Goal: Transaction & Acquisition: Purchase product/service

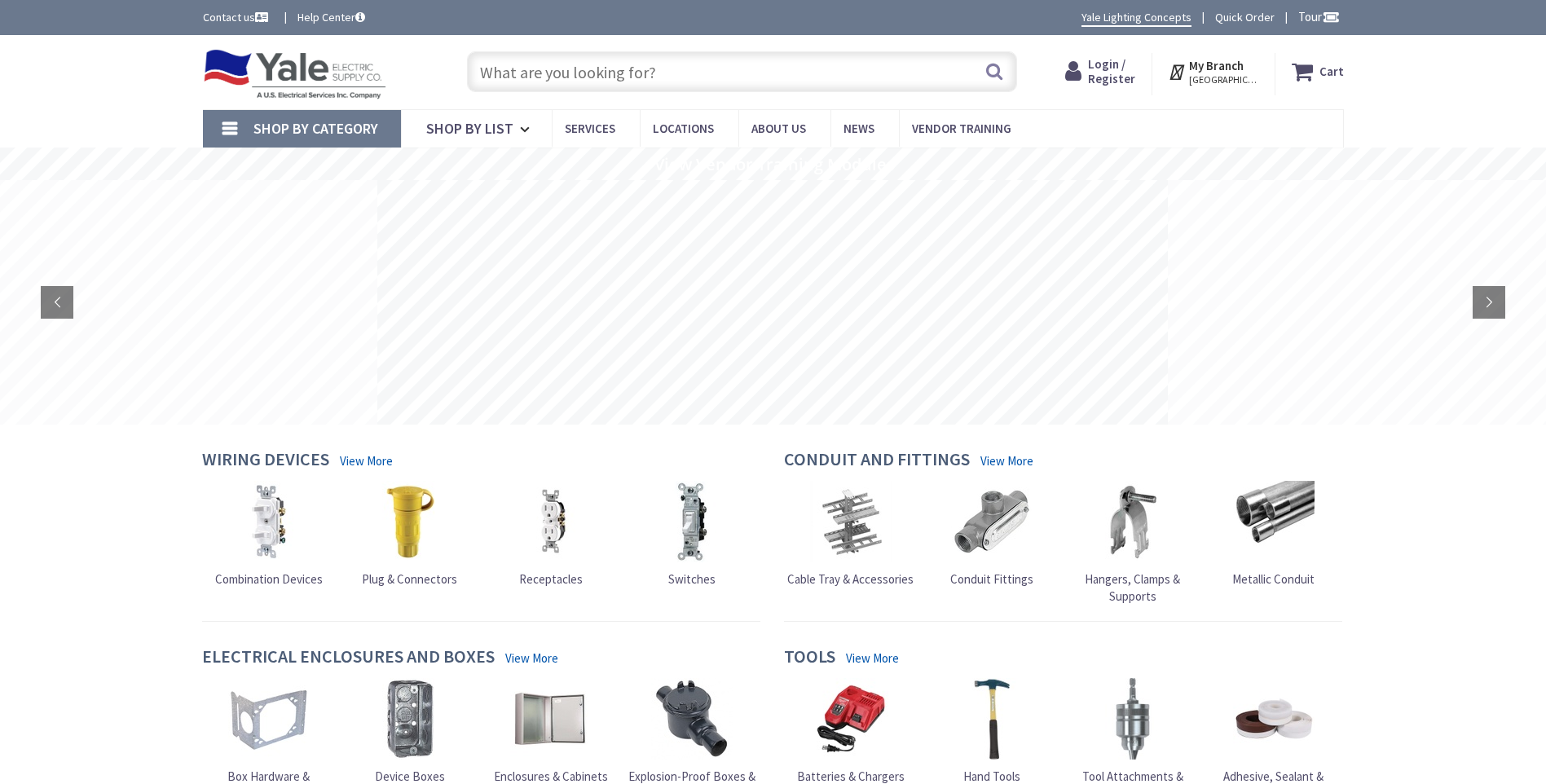
click at [1106, 73] on span "Login / Register" at bounding box center [1111, 72] width 47 height 30
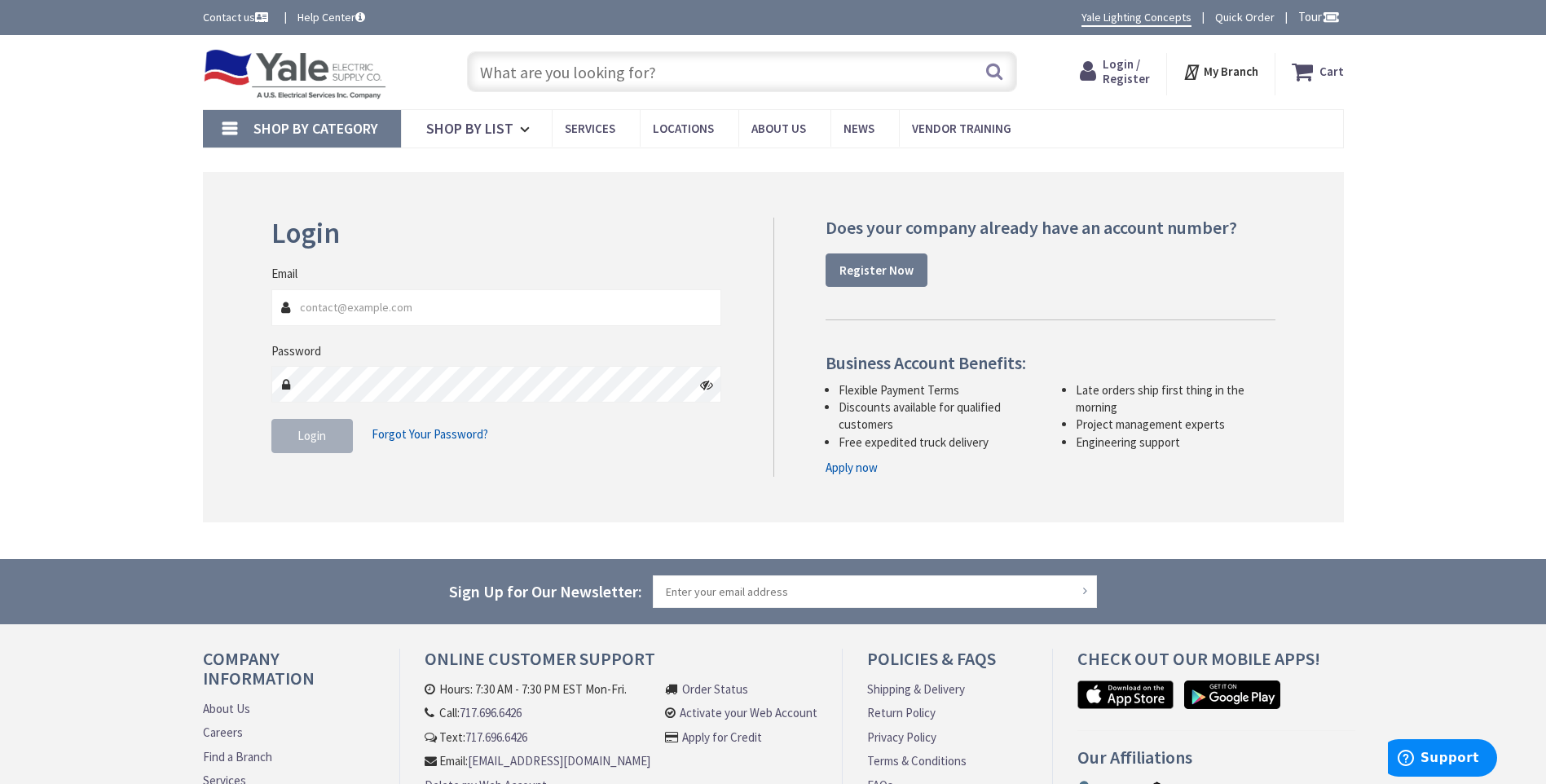
type input "matt@ridgesideelectric.com"
click at [307, 444] on button "Login" at bounding box center [312, 435] width 81 height 35
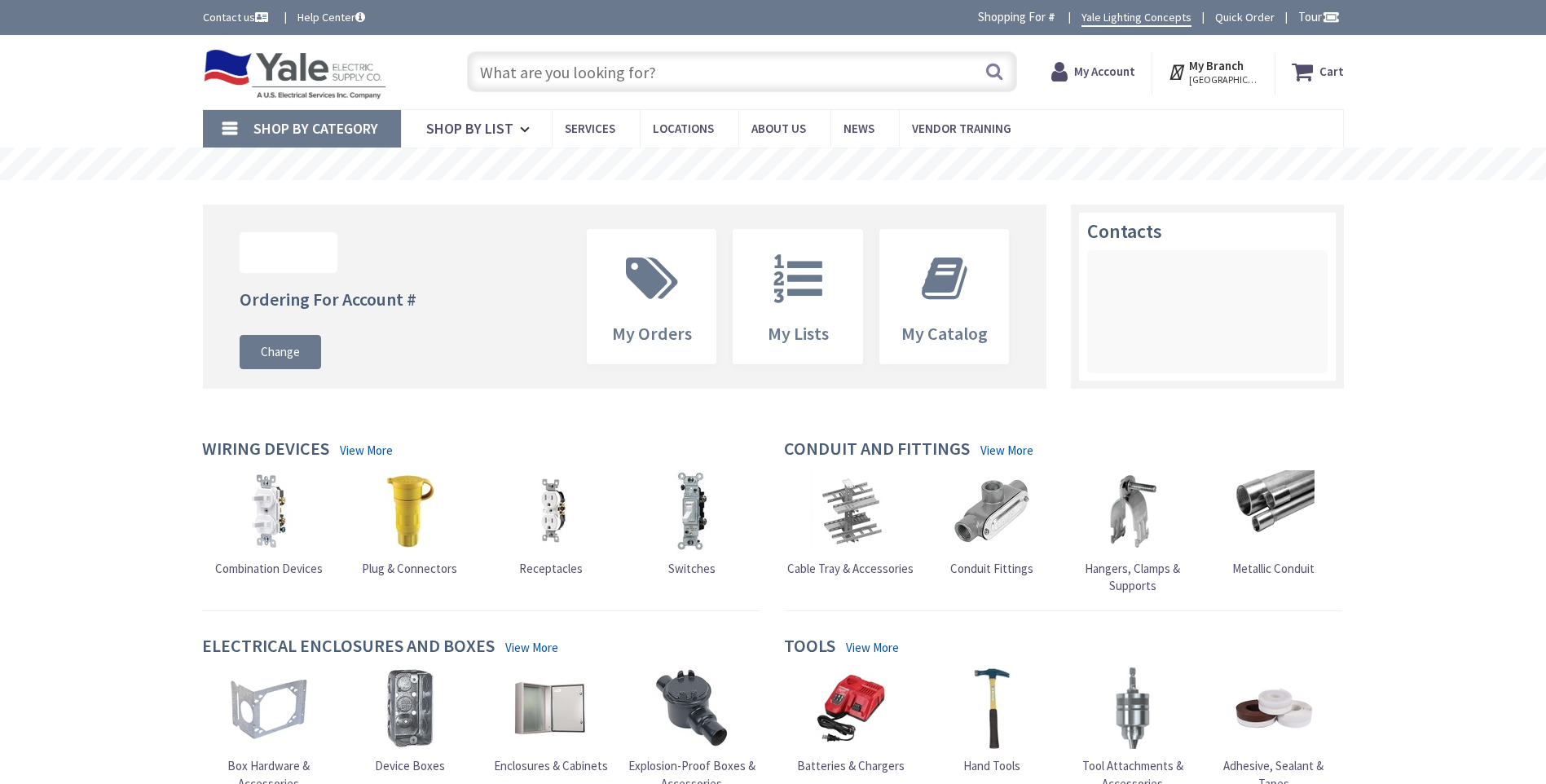
click at [496, 73] on input "text" at bounding box center [742, 72] width 550 height 41
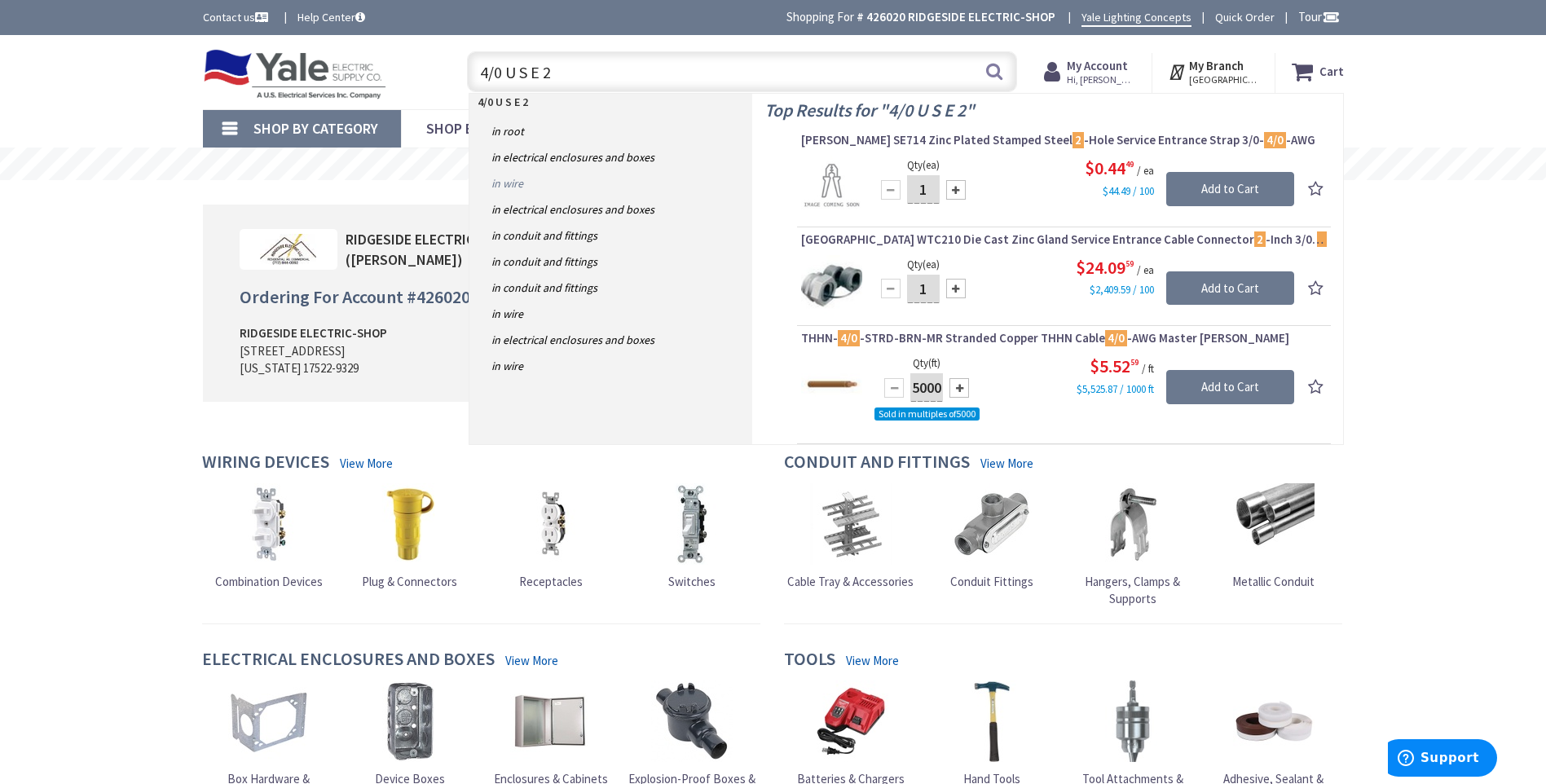
type input "4/0 U S E 2"
click at [516, 184] on link "in Wire" at bounding box center [611, 182] width 283 height 26
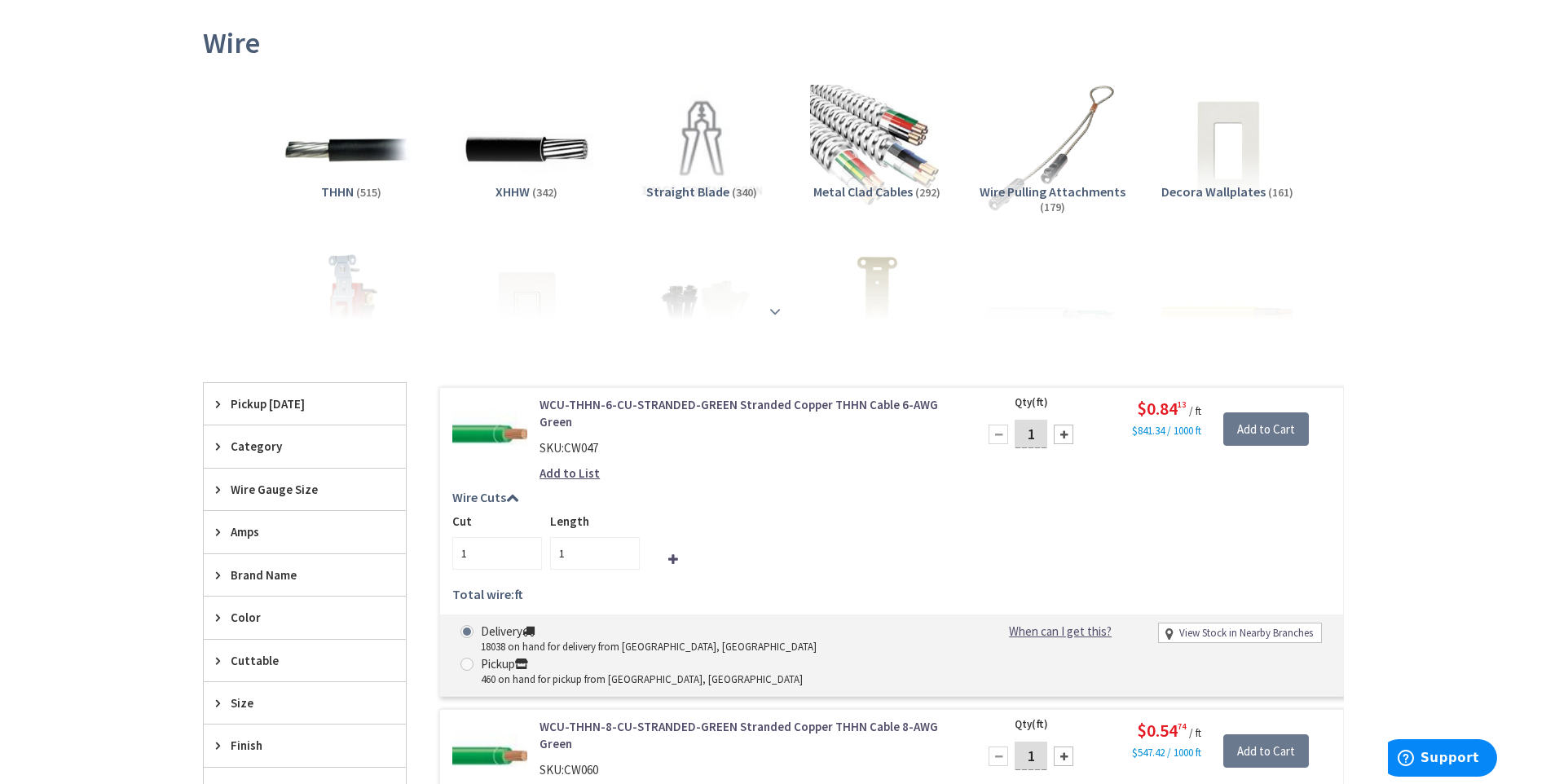
scroll to position [244, 0]
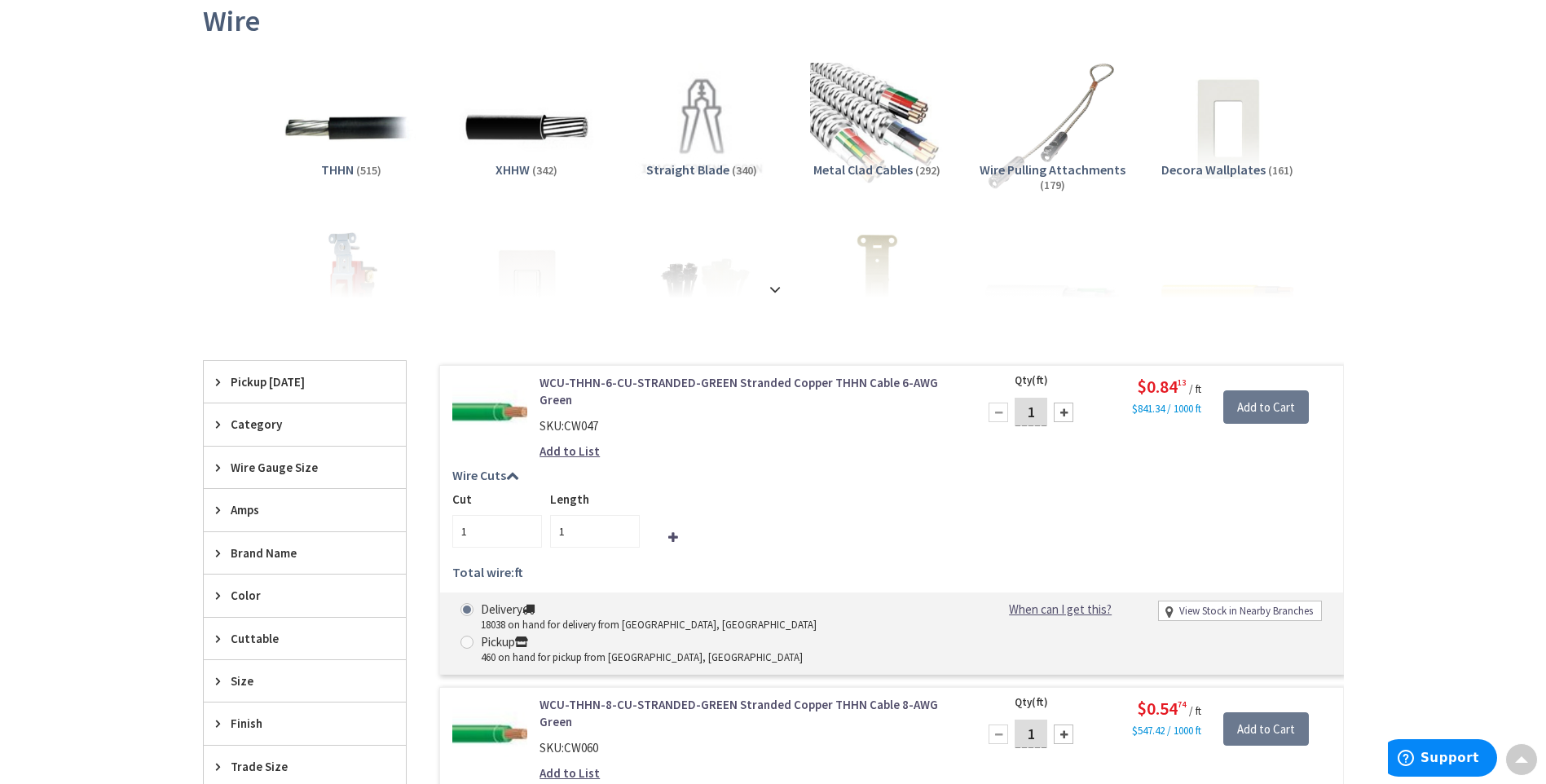
click at [344, 469] on span "Wire Gauge Size" at bounding box center [297, 466] width 133 height 17
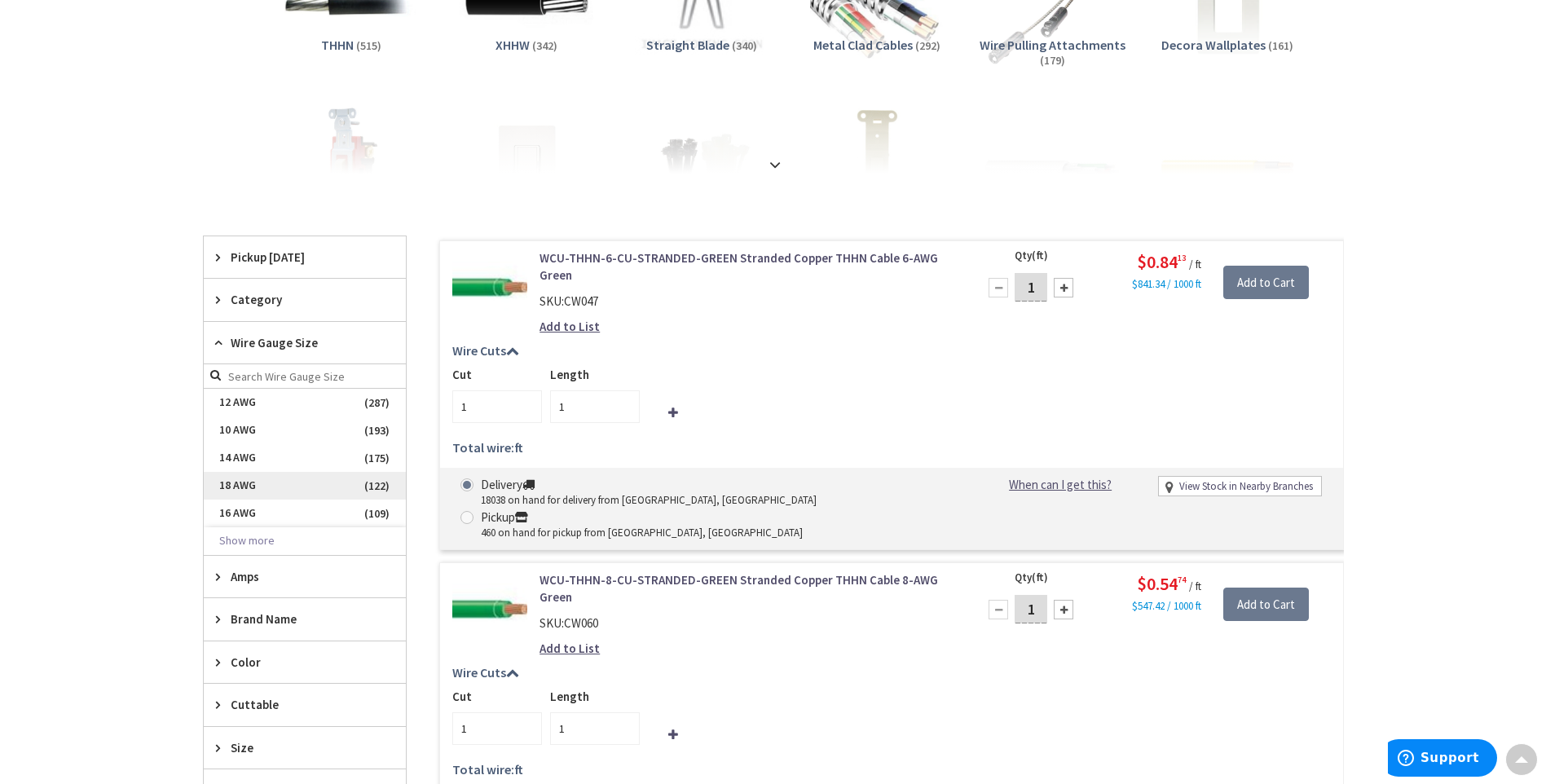
scroll to position [489, 0]
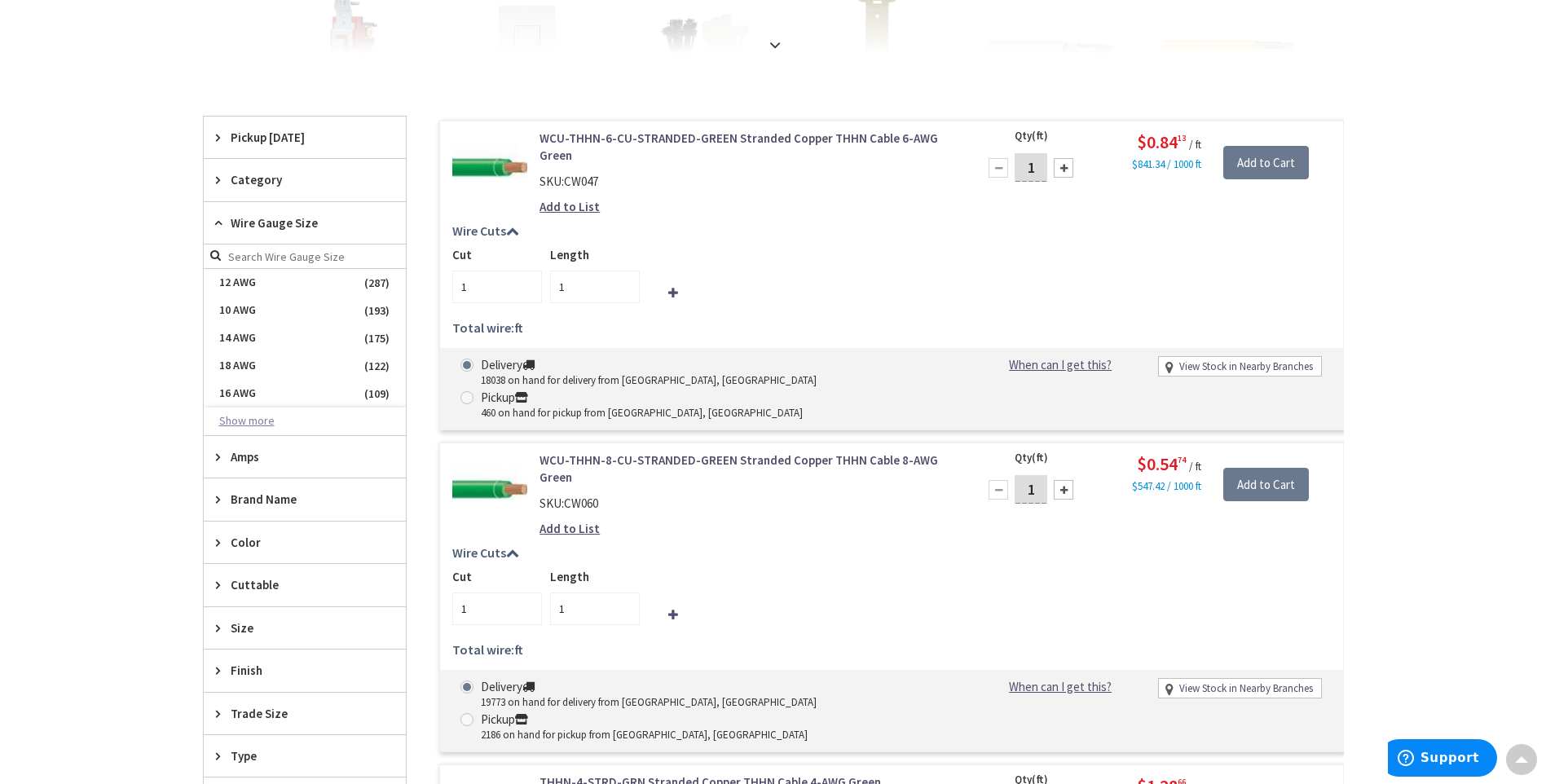
click at [283, 421] on button "Show more" at bounding box center [304, 420] width 202 height 27
click at [261, 533] on span "4/0 AWG" at bounding box center [304, 532] width 202 height 27
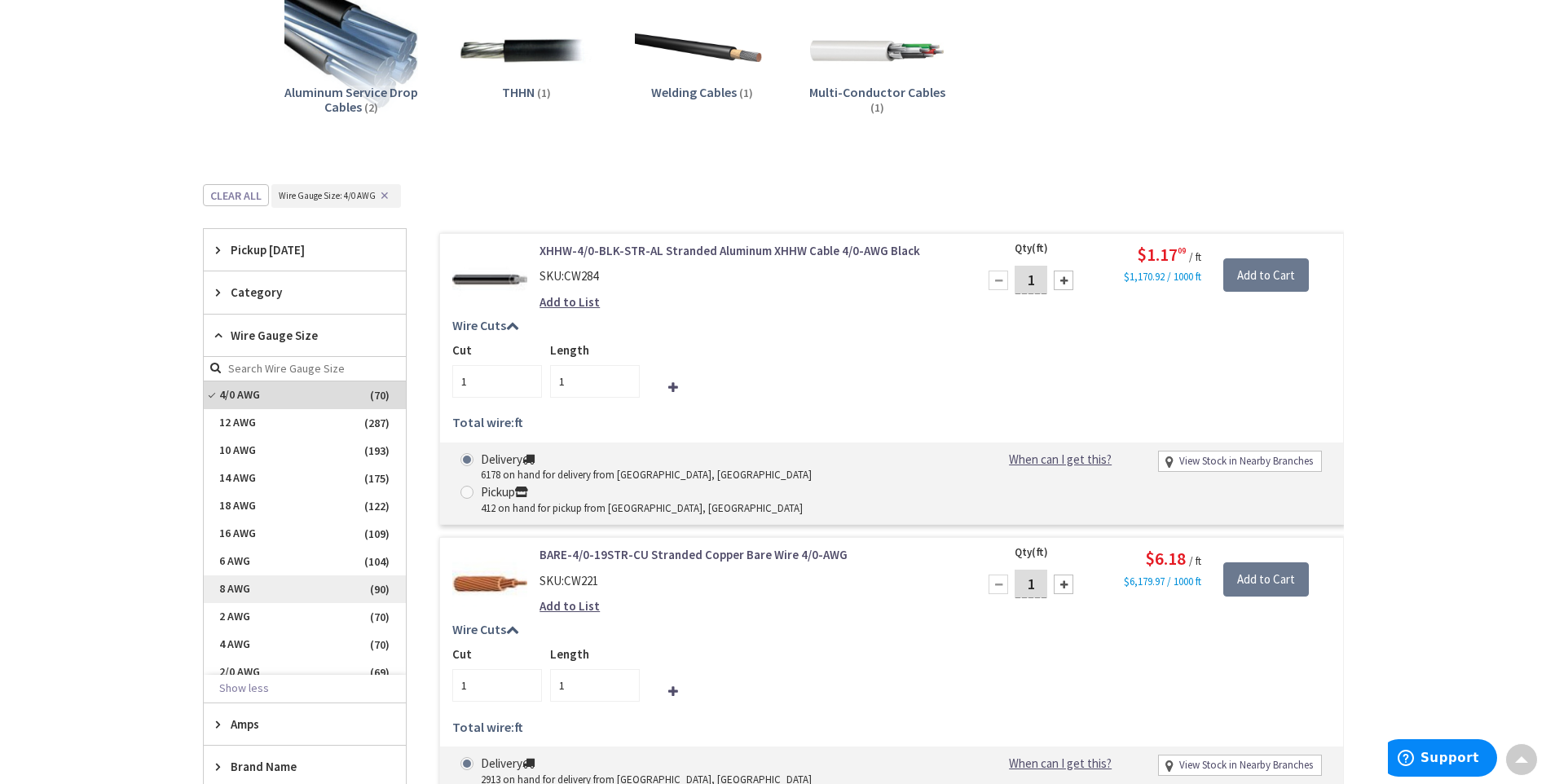
scroll to position [163, 0]
click at [258, 284] on span "Category" at bounding box center [297, 291] width 133 height 17
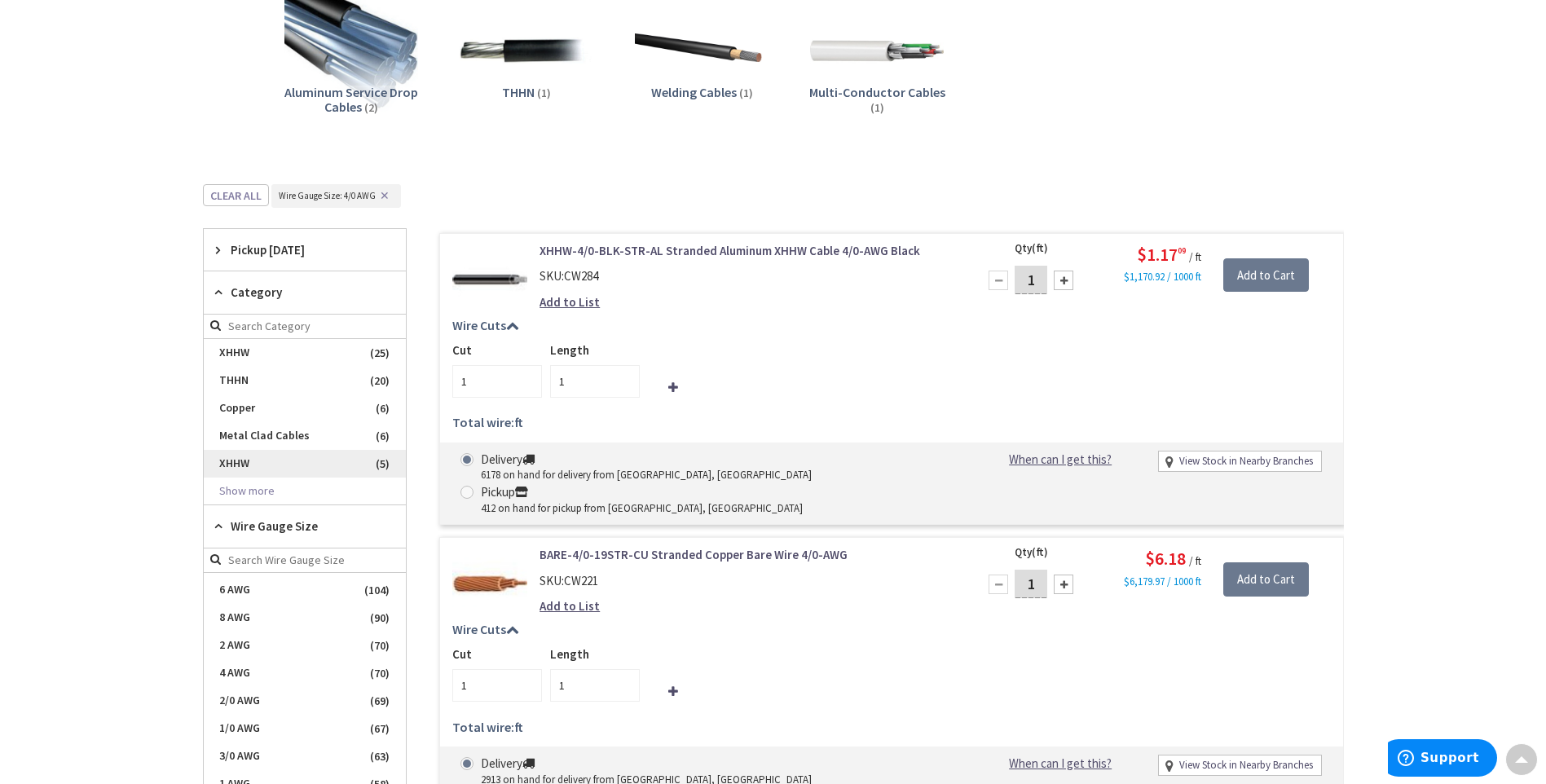
click at [252, 461] on span "XHHW" at bounding box center [304, 463] width 202 height 27
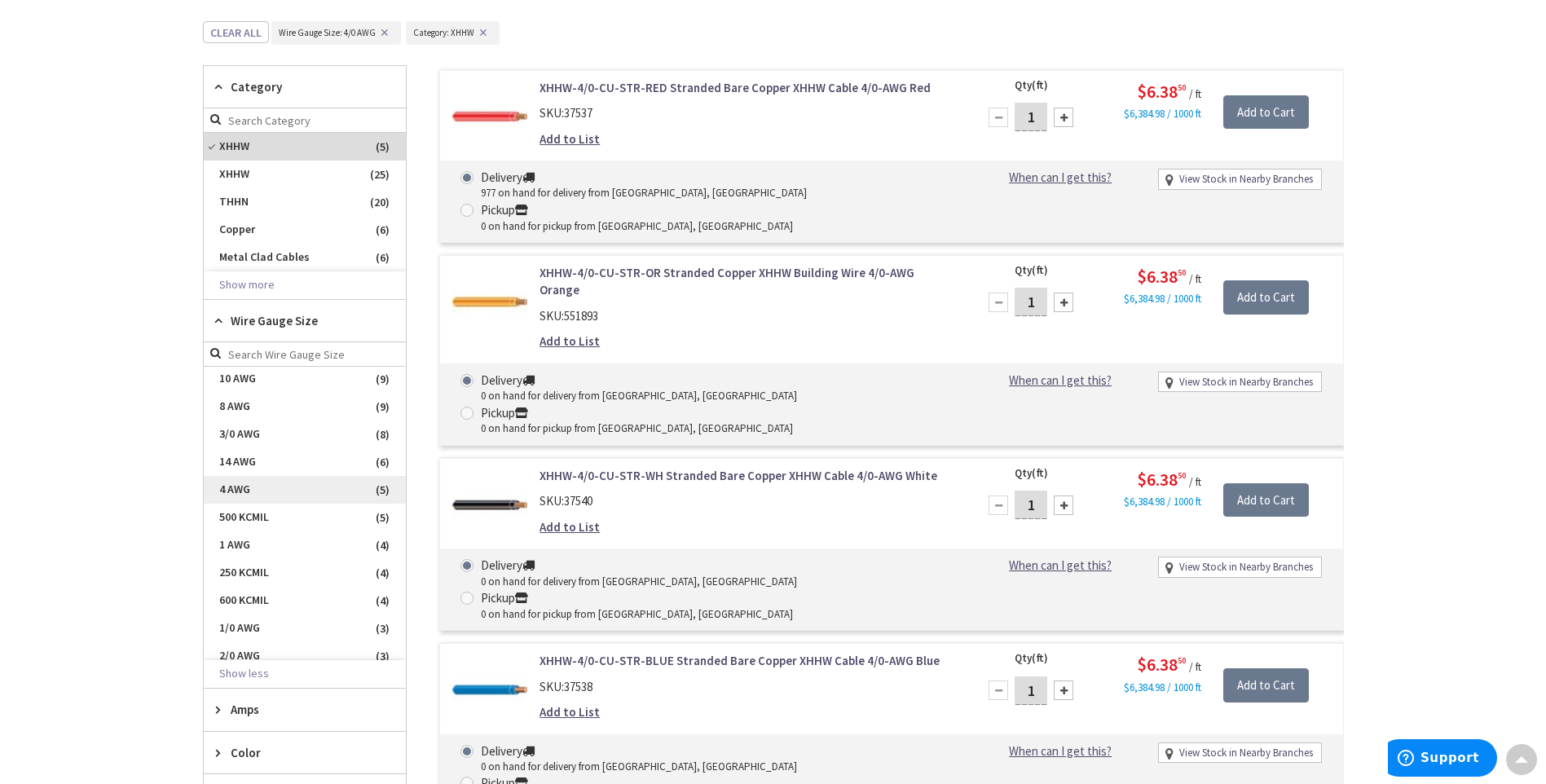
scroll to position [122, 0]
click at [288, 453] on span "500 KCMIL" at bounding box center [304, 451] width 202 height 27
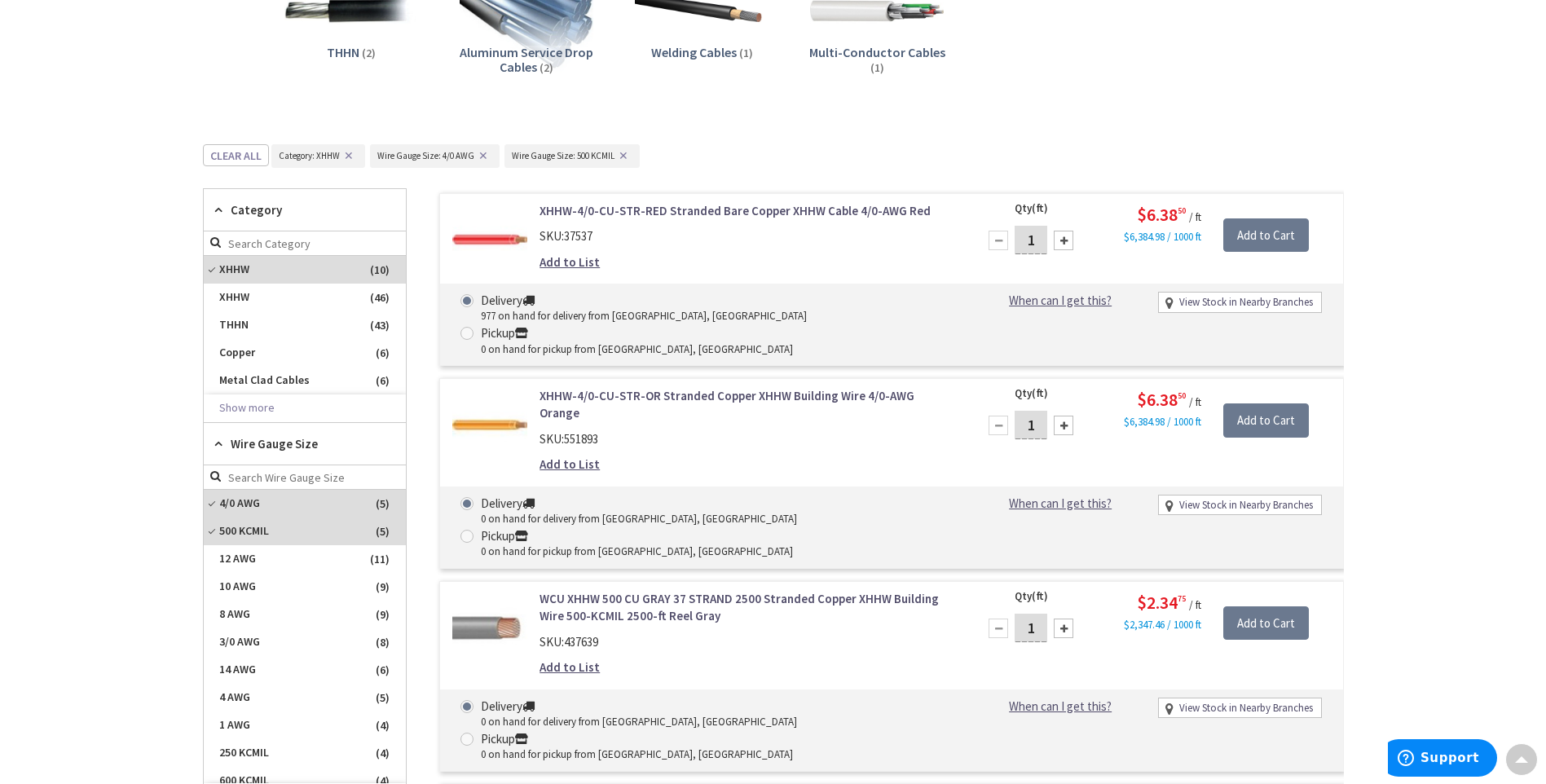
scroll to position [489, 0]
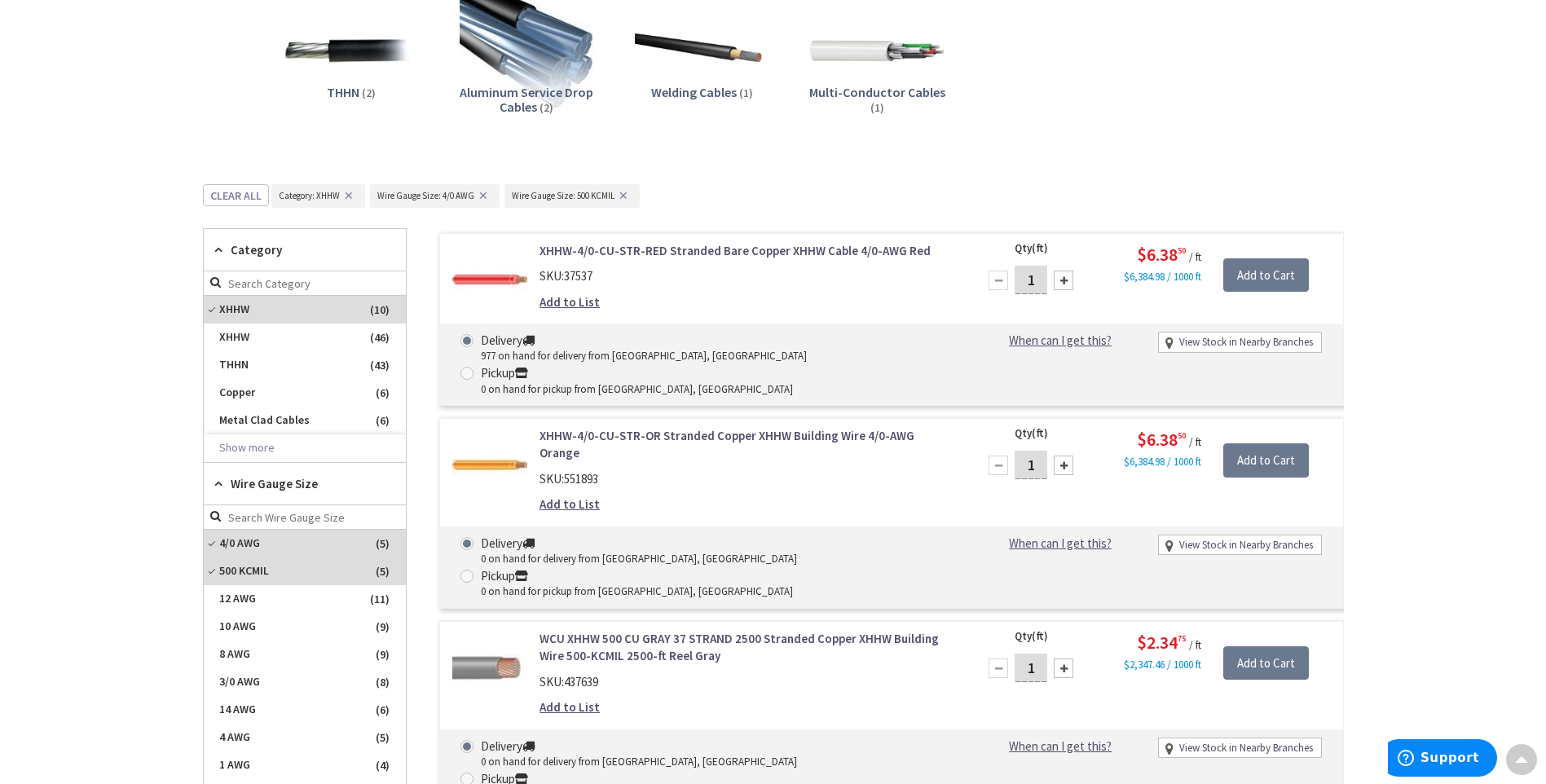
click at [217, 482] on icon at bounding box center [222, 484] width 12 height 12
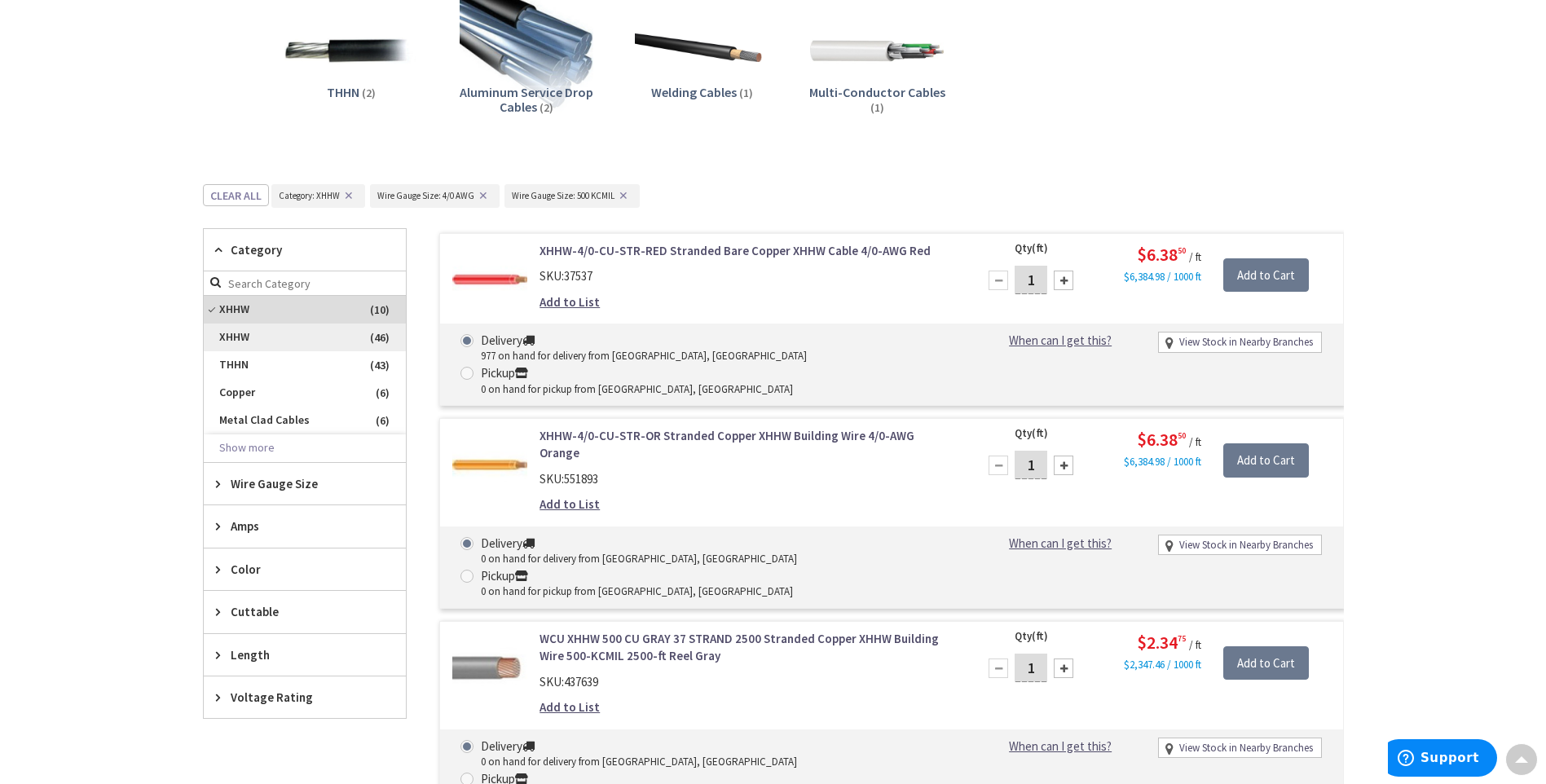
click at [310, 337] on span "XHHW" at bounding box center [304, 337] width 202 height 27
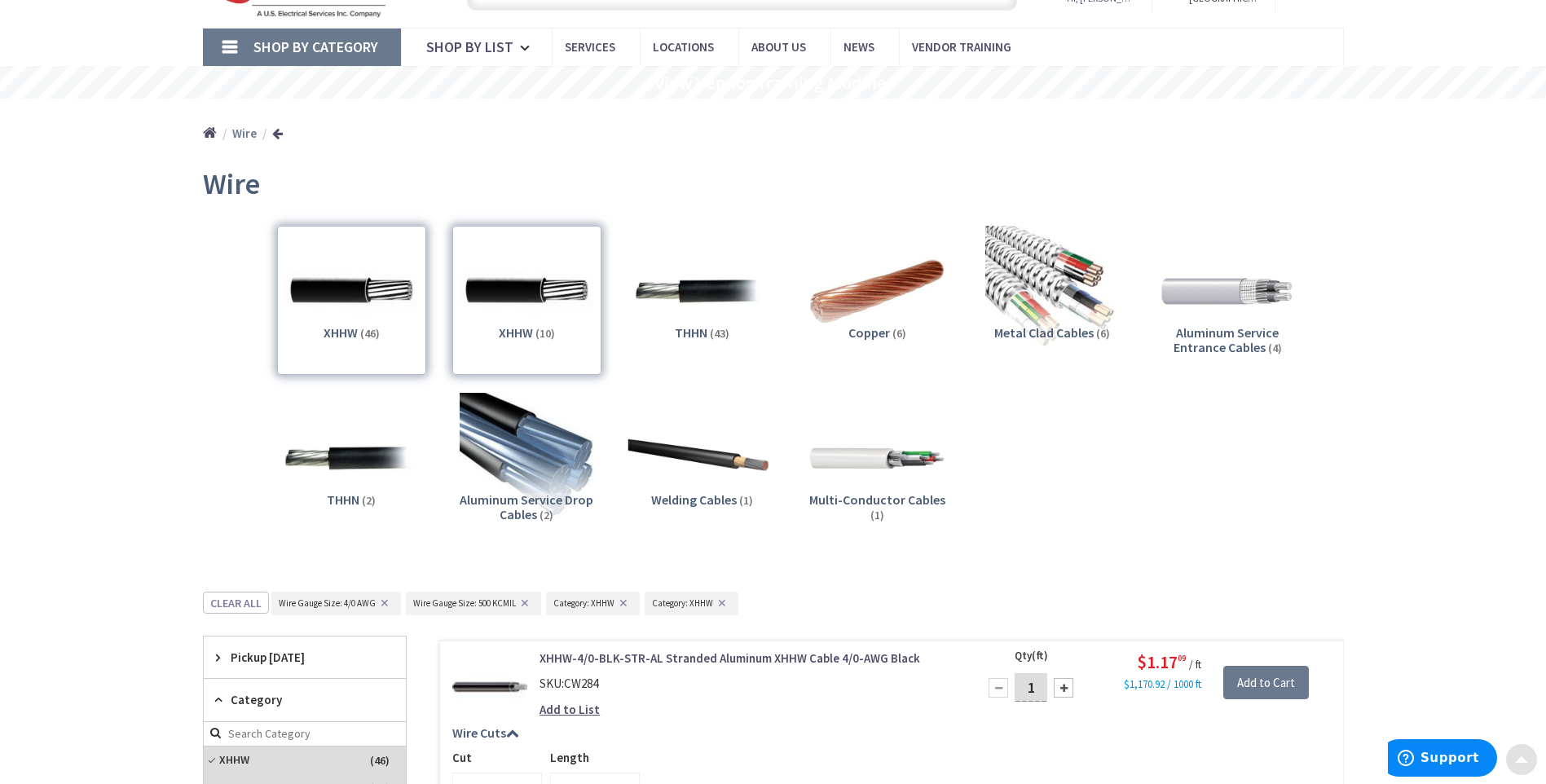
scroll to position [0, 0]
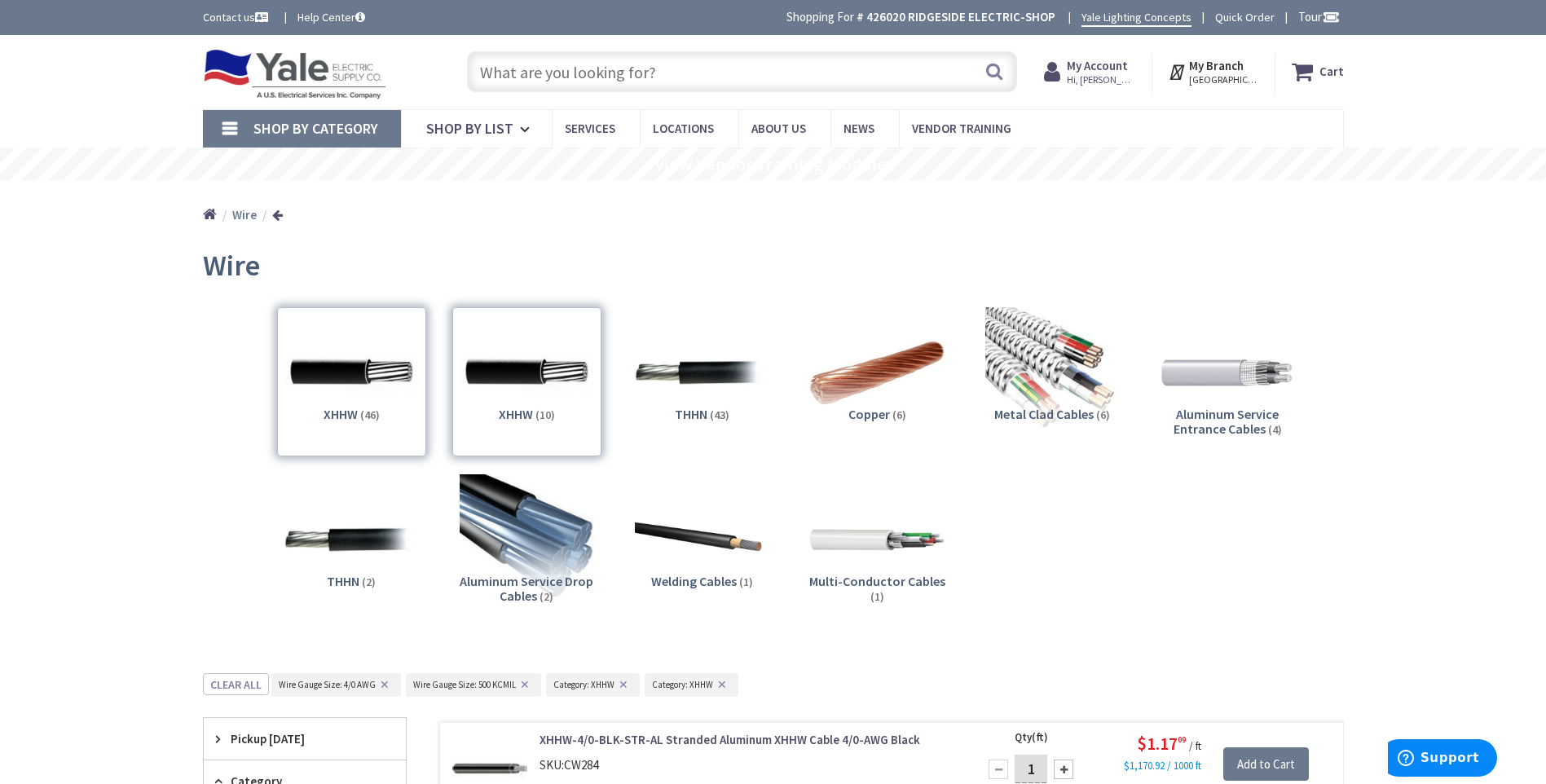
click at [239, 213] on strong "Wire" at bounding box center [244, 214] width 25 height 15
click at [276, 210] on link at bounding box center [278, 215] width 11 height 12
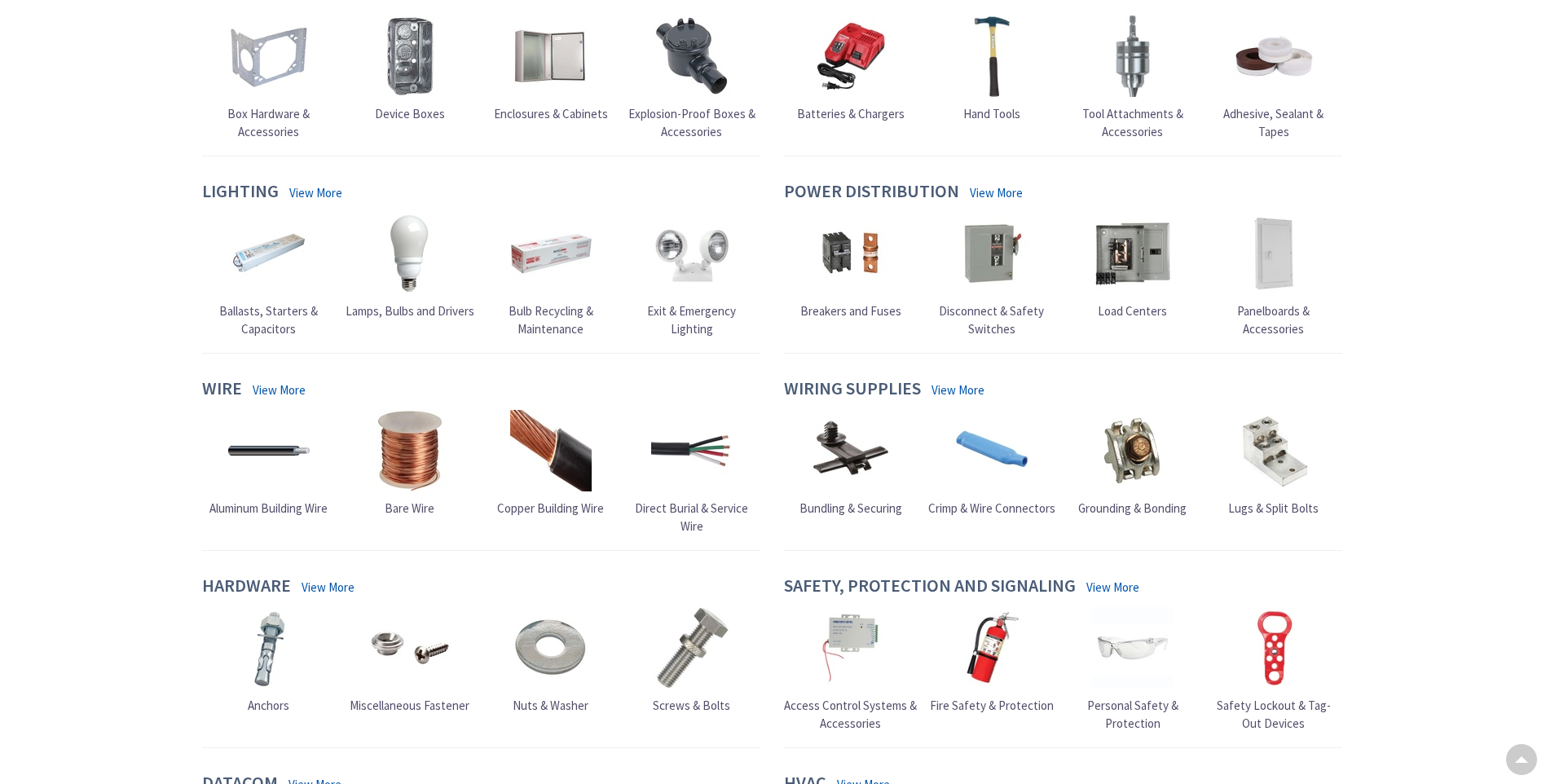
scroll to position [665, 0]
click at [247, 504] on span "Aluminum Building Wire" at bounding box center [269, 507] width 119 height 15
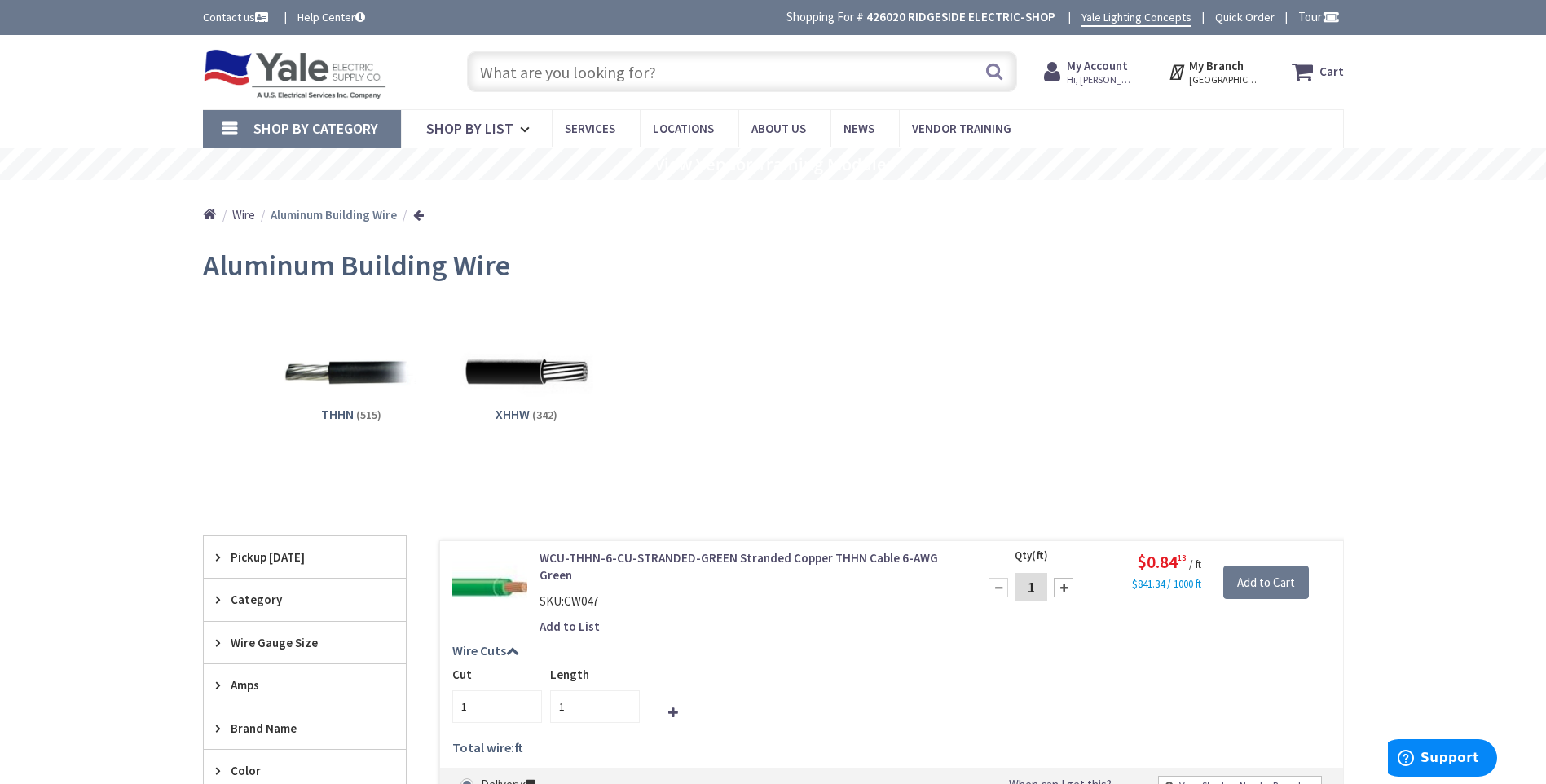
click at [520, 415] on span "XHHW" at bounding box center [512, 414] width 35 height 16
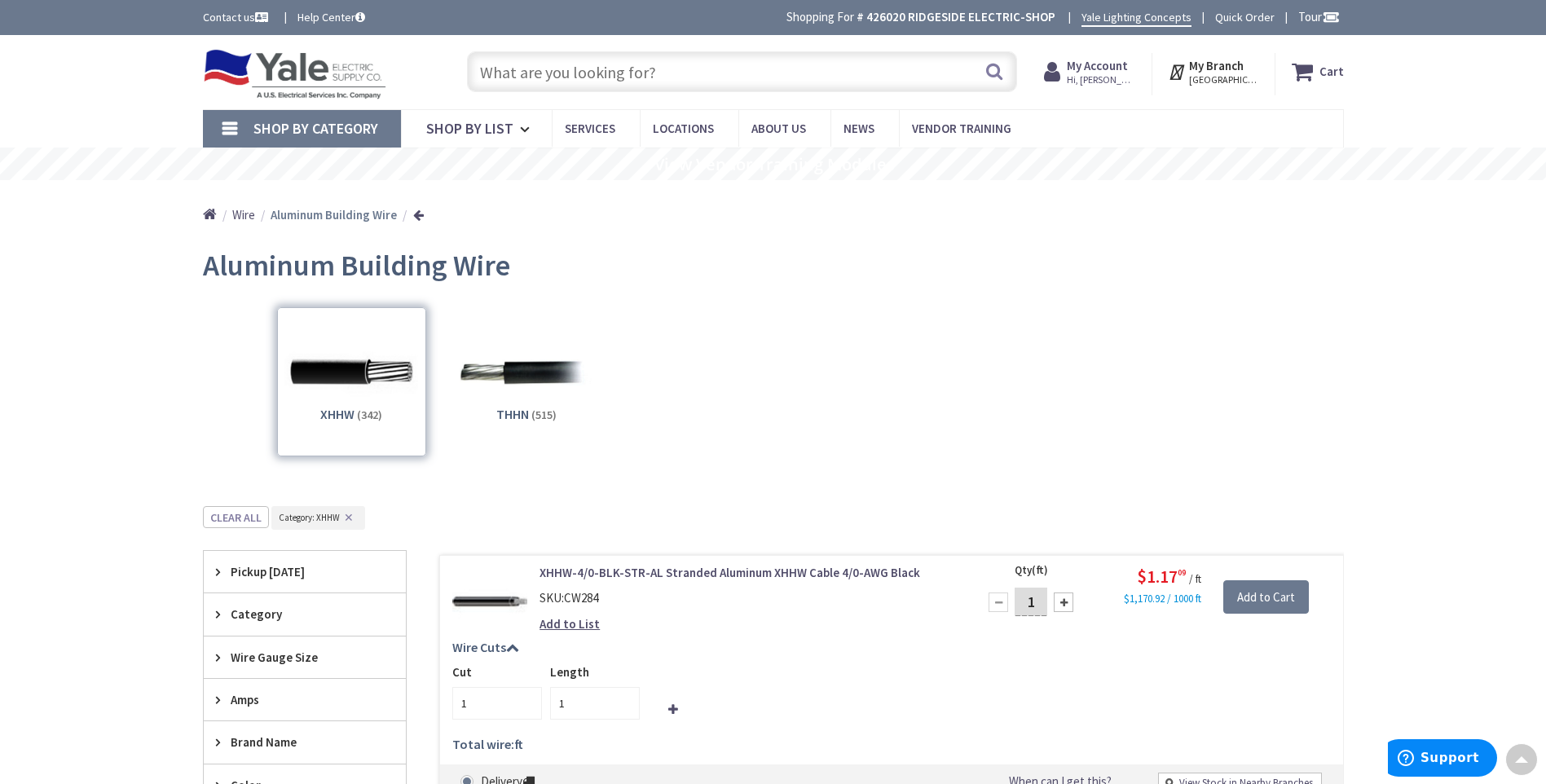
scroll to position [506, 0]
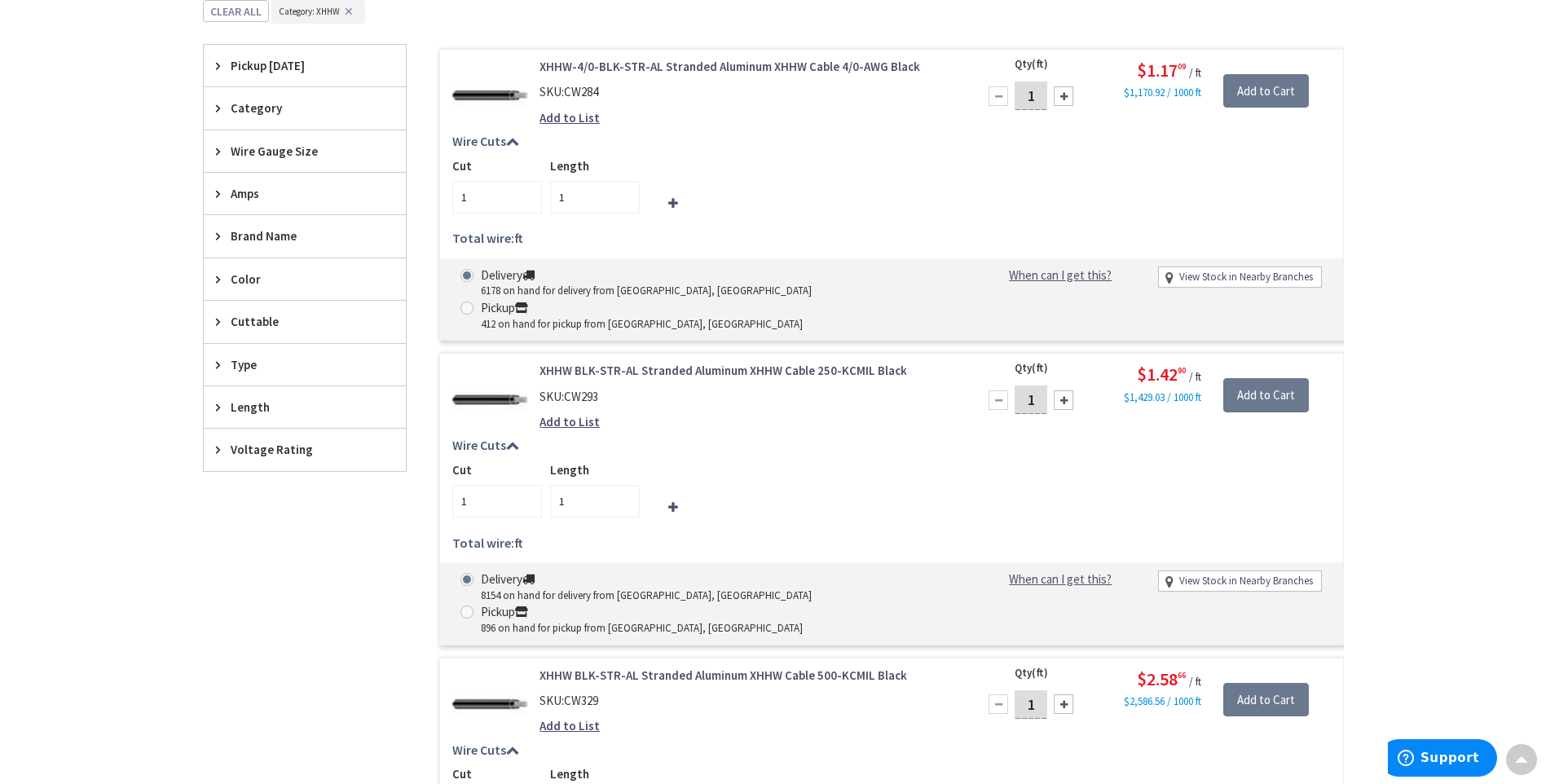
click at [784, 362] on link "XHHW BLK-STR-AL Stranded Aluminum XHHW Cable 250-KCMIL Black" at bounding box center [747, 370] width 415 height 17
